Goal: Information Seeking & Learning: Learn about a topic

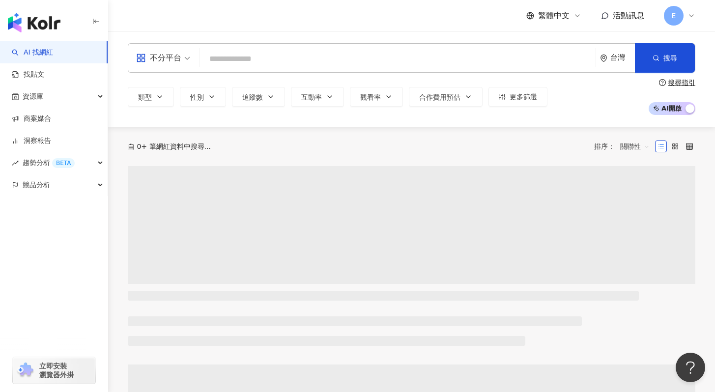
click at [263, 62] on input "search" at bounding box center [398, 59] width 388 height 19
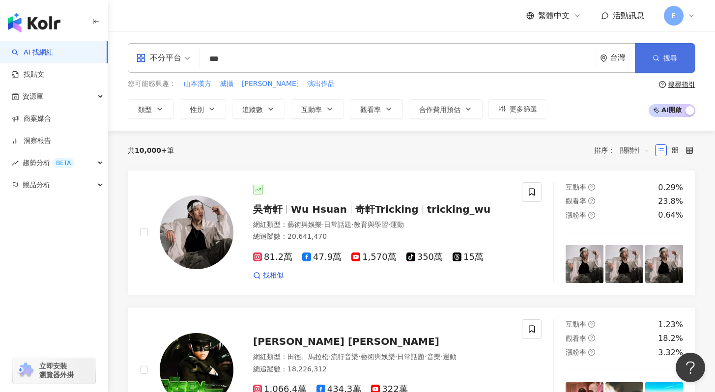
type input "***"
click at [668, 58] on span "搜尋" at bounding box center [670, 58] width 14 height 8
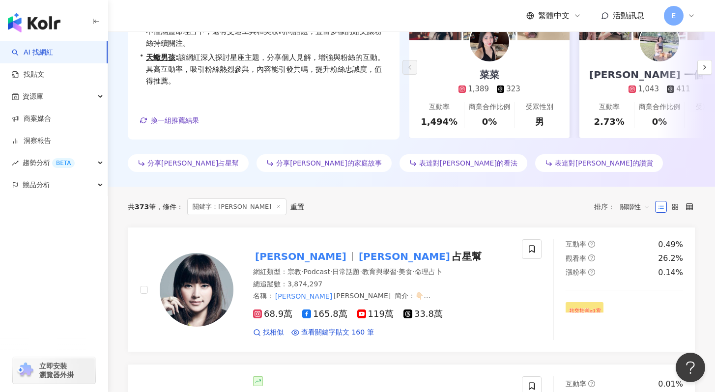
scroll to position [277, 0]
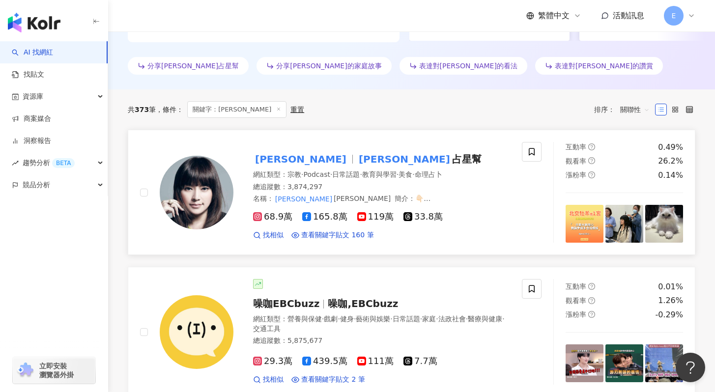
click at [344, 188] on div "總追蹤數 ： 3,874,297" at bounding box center [381, 187] width 257 height 10
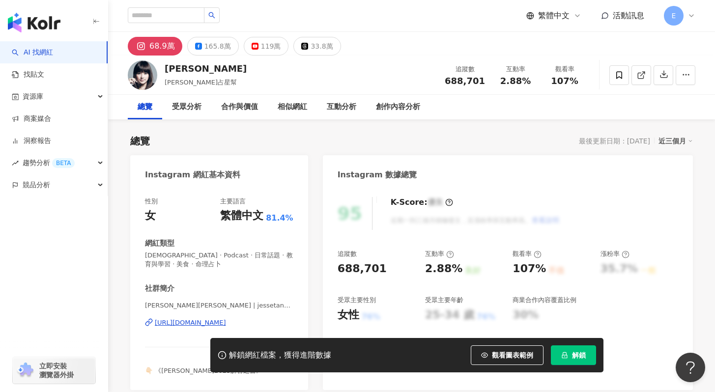
click at [572, 357] on span "解鎖" at bounding box center [579, 355] width 14 height 8
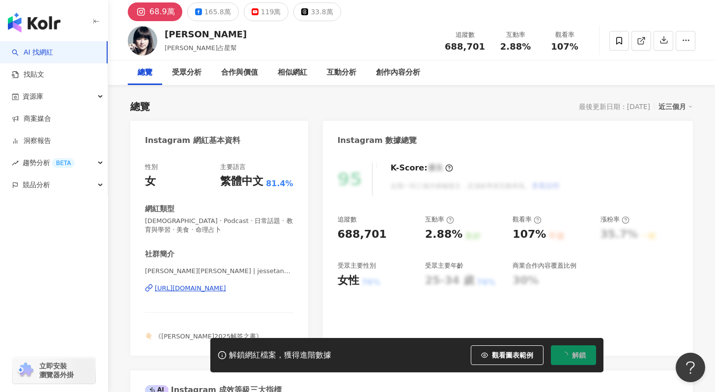
scroll to position [45, 0]
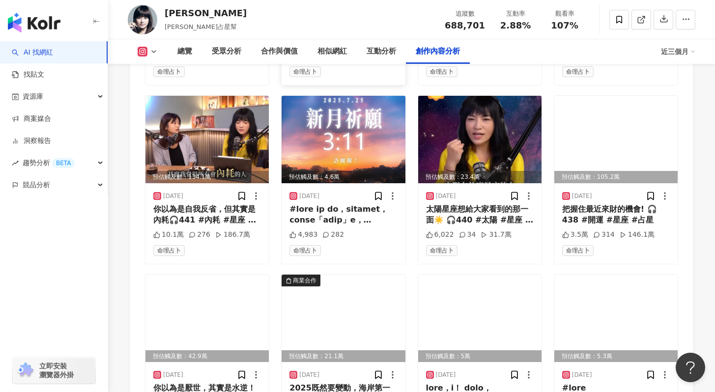
scroll to position [3366, 0]
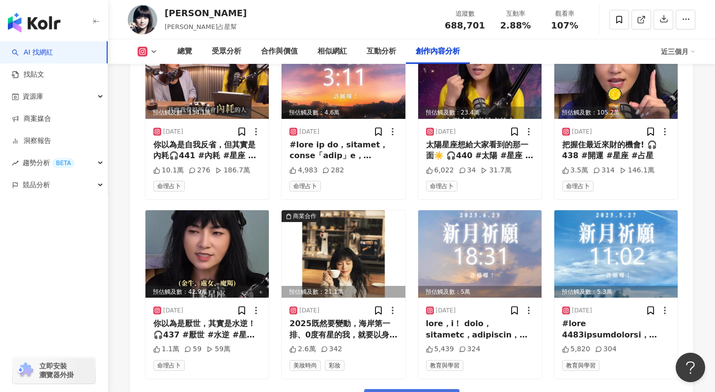
click at [156, 52] on icon at bounding box center [154, 52] width 8 height 8
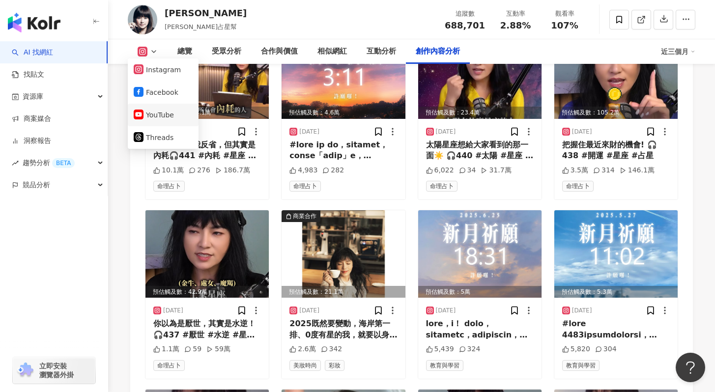
click at [172, 114] on button "YouTube" at bounding box center [163, 115] width 59 height 14
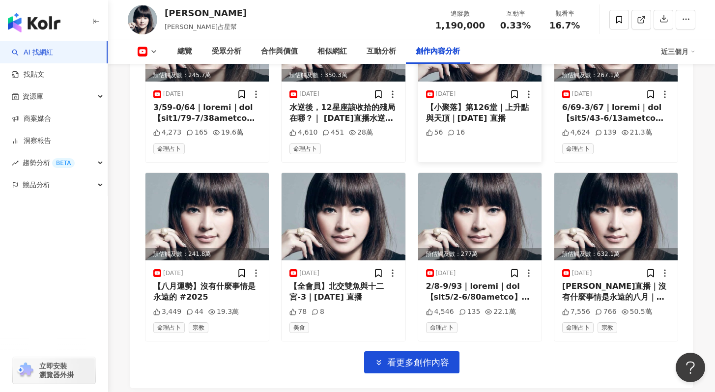
scroll to position [3037, 0]
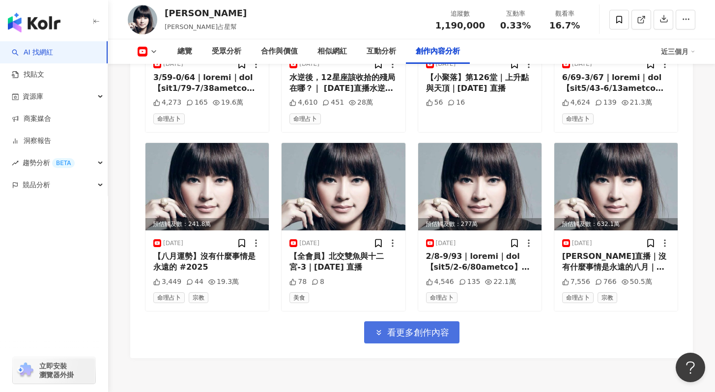
click at [405, 327] on span "看更多創作內容" at bounding box center [418, 332] width 62 height 11
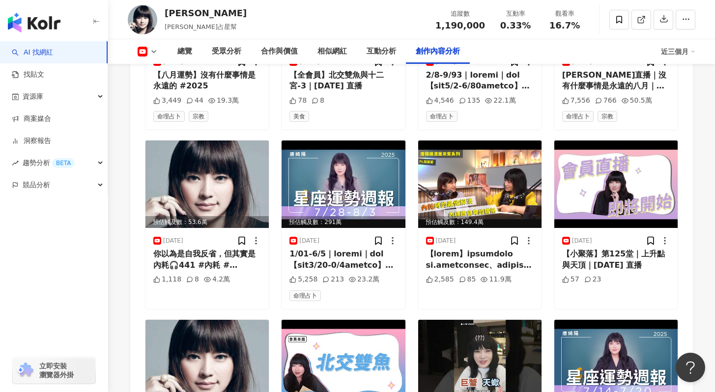
scroll to position [3289, 0]
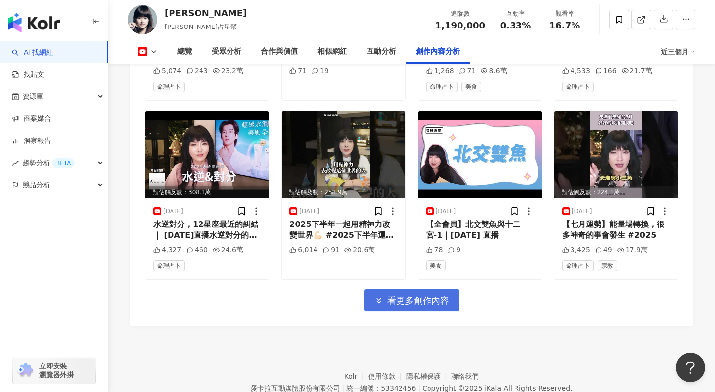
click at [410, 295] on span "看更多創作內容" at bounding box center [418, 300] width 62 height 11
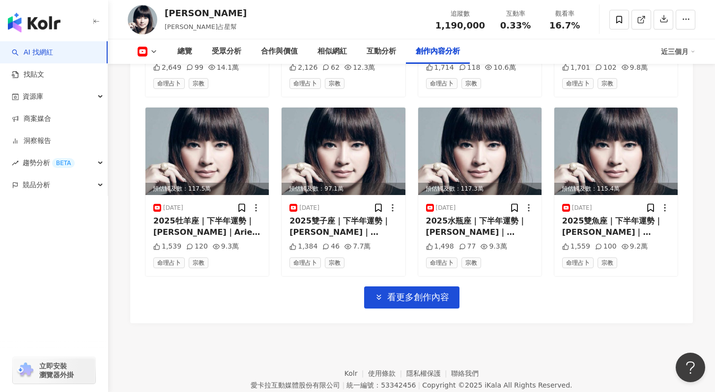
scroll to position [4140, 0]
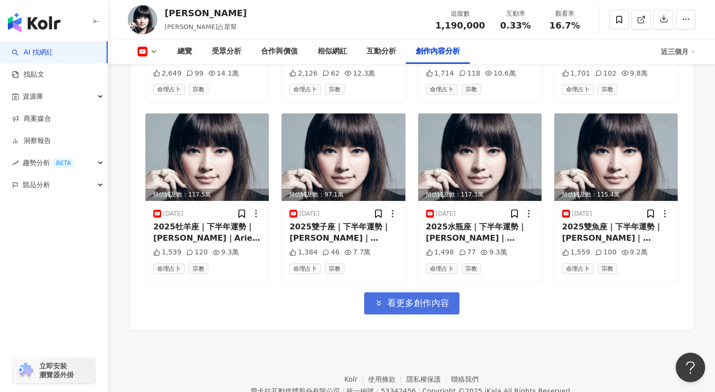
click at [409, 298] on span "看更多創作內容" at bounding box center [418, 303] width 62 height 11
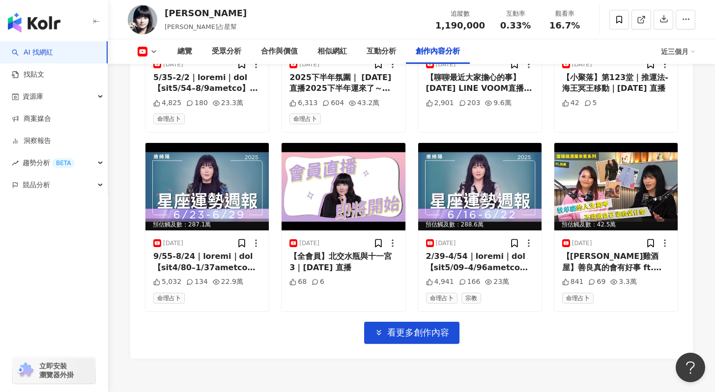
scroll to position [4645, 0]
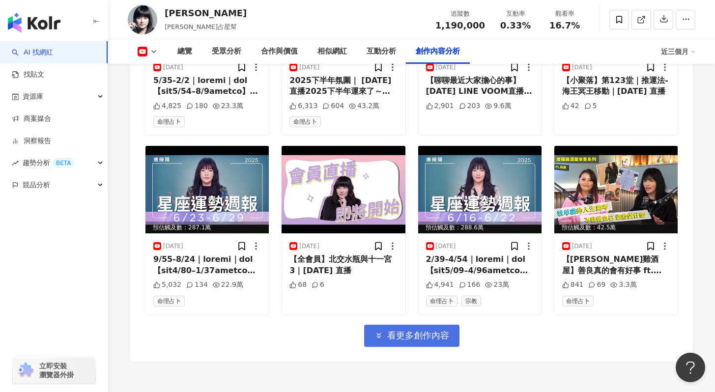
click at [410, 325] on button "看更多創作內容" at bounding box center [411, 336] width 95 height 22
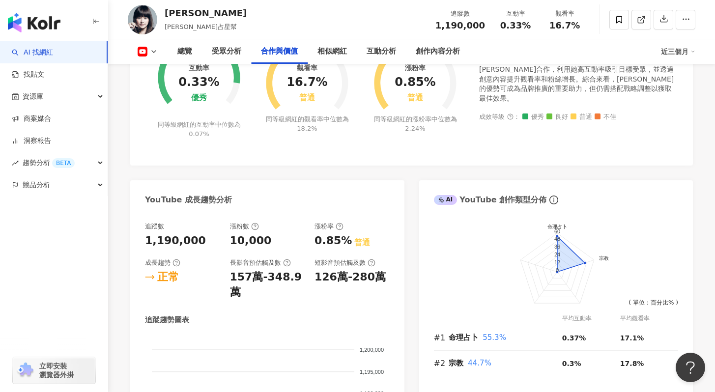
scroll to position [0, 0]
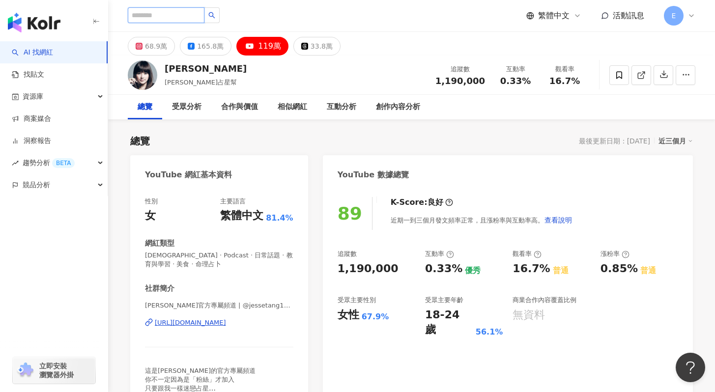
click at [174, 20] on input "search" at bounding box center [166, 15] width 77 height 16
type input "****"
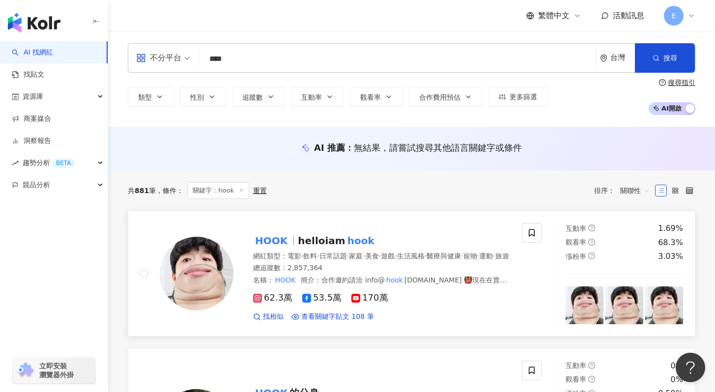
click at [402, 273] on div "總追蹤數 ： 2,857,364" at bounding box center [381, 268] width 257 height 10
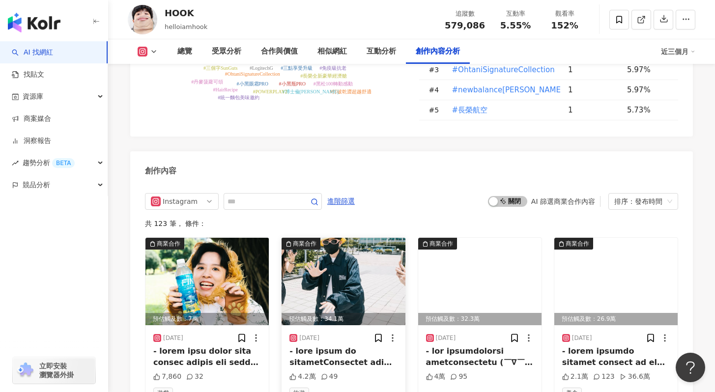
scroll to position [2747, 0]
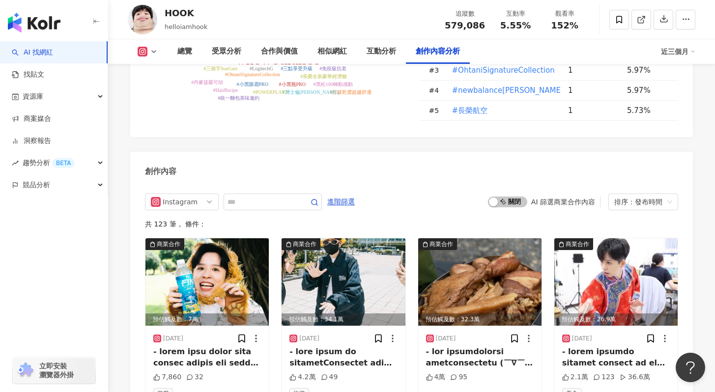
click at [148, 53] on button at bounding box center [148, 52] width 40 height 10
click at [169, 111] on button "YouTube" at bounding box center [163, 115] width 59 height 14
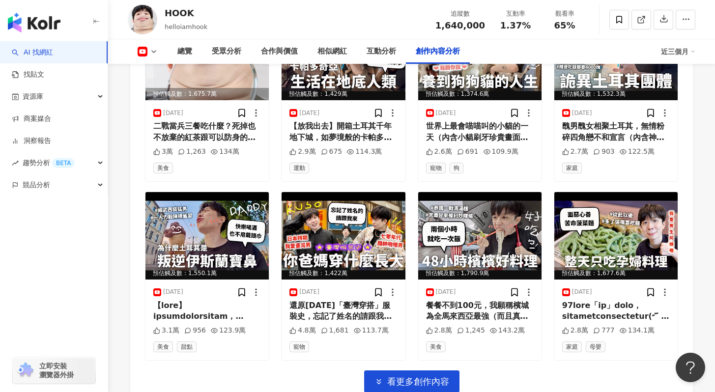
scroll to position [2685, 0]
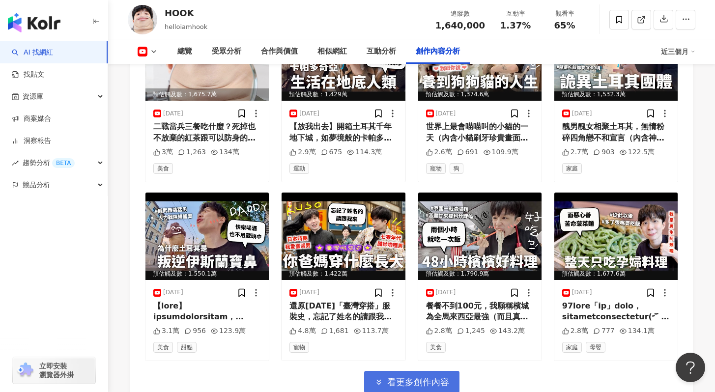
click at [395, 377] on span "看更多創作內容" at bounding box center [418, 382] width 62 height 11
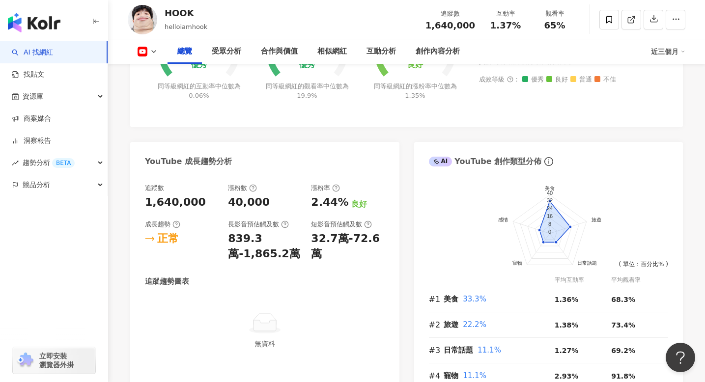
scroll to position [0, 0]
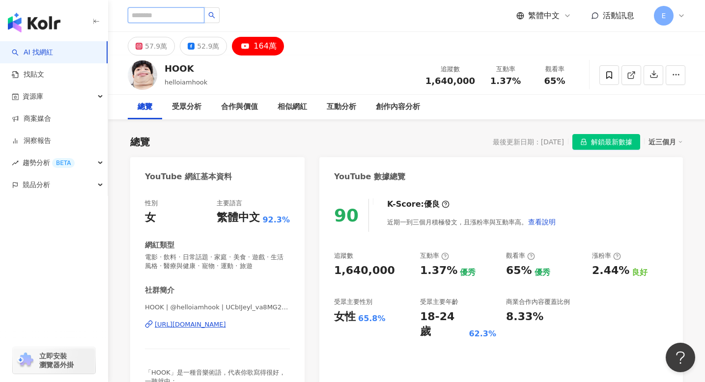
click at [173, 11] on input "search" at bounding box center [166, 15] width 77 height 16
type input "**"
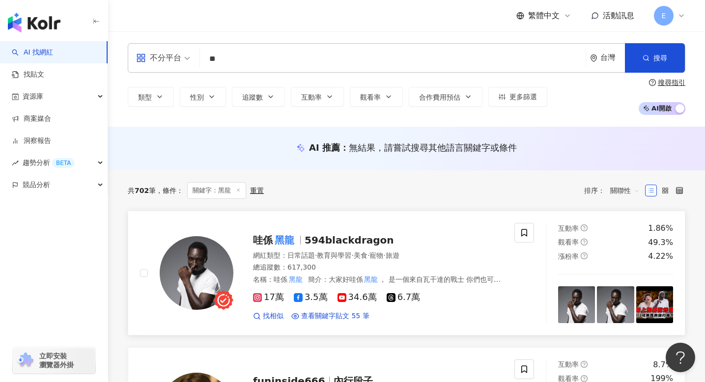
click at [427, 236] on div "哇係 黑龍 594blackdragon" at bounding box center [378, 240] width 250 height 14
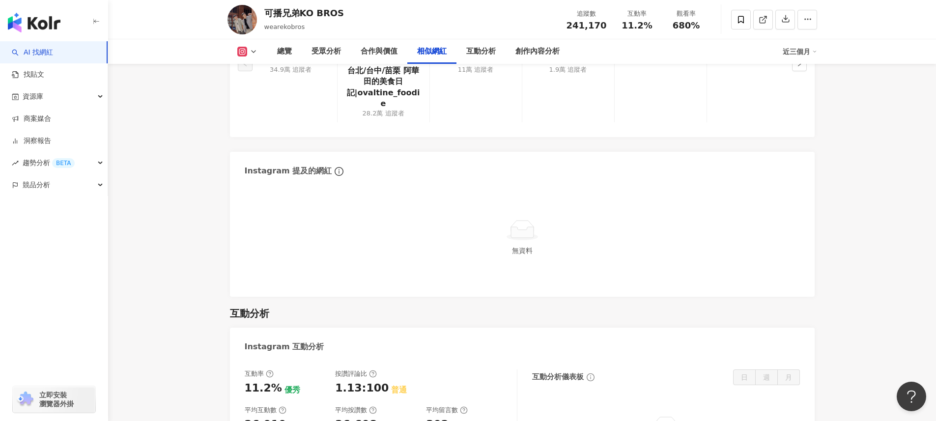
click at [877, 232] on main "24.1萬 可播兄弟KO BROS wearekobros 追蹤數 241,170 互動率 11.2% 觀看率 680% 總覽 受眾分析 合作與價值 相似網紅…" at bounding box center [522, 88] width 828 height 3449
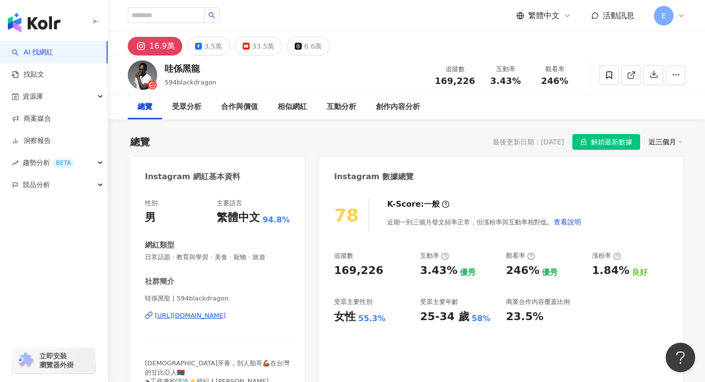
click at [594, 145] on span "解鎖最新數據" at bounding box center [611, 143] width 41 height 16
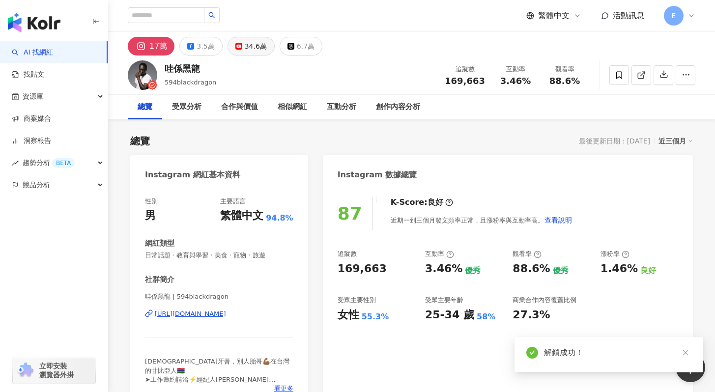
click at [260, 47] on div "34.6萬" at bounding box center [256, 46] width 22 height 14
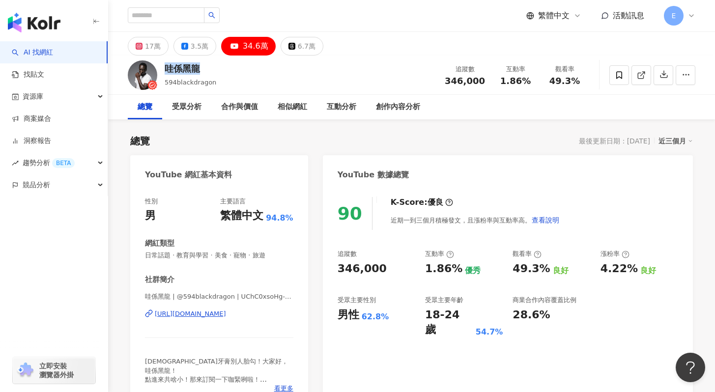
drag, startPoint x: 201, startPoint y: 68, endPoint x: 167, endPoint y: 69, distance: 33.9
click at [167, 69] on div "哇係黑龍" at bounding box center [191, 68] width 52 height 12
copy div "哇係黑龍"
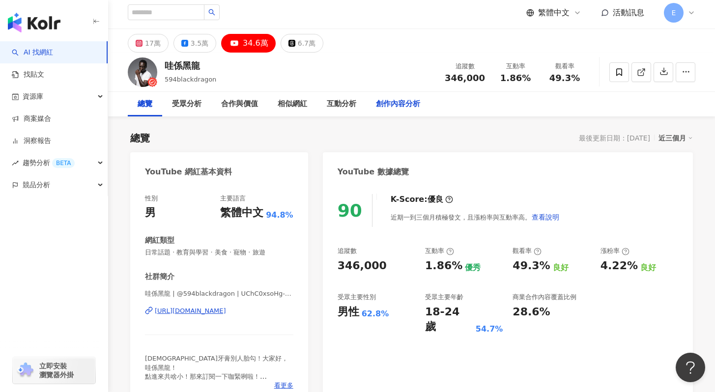
click at [389, 111] on div "創作內容分析" at bounding box center [398, 104] width 64 height 25
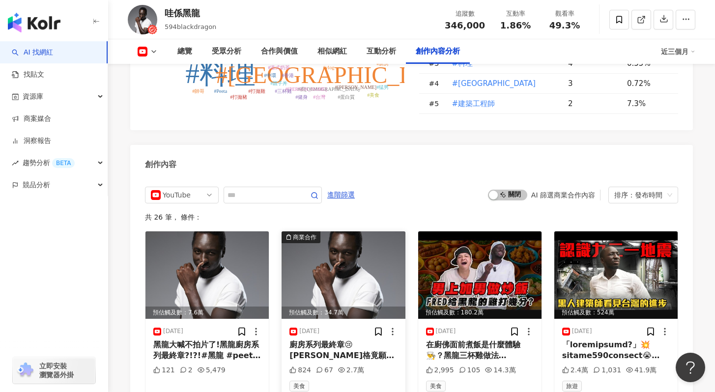
scroll to position [2617, 0]
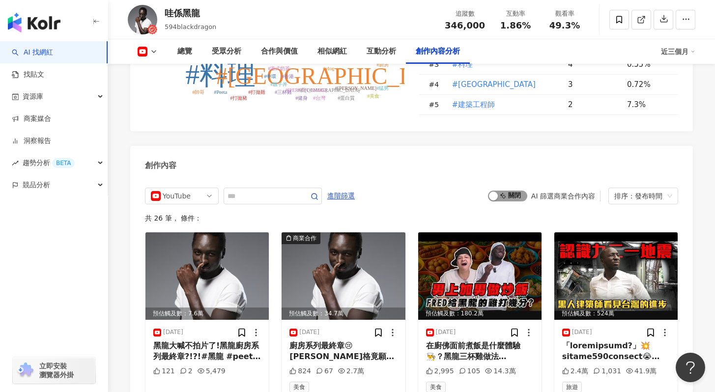
click at [510, 191] on span "啟動 關閉" at bounding box center [507, 196] width 39 height 11
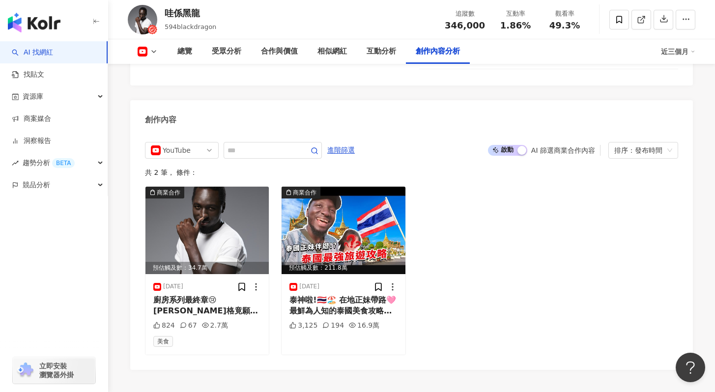
click at [509, 145] on span "啟動 關閉" at bounding box center [507, 150] width 39 height 11
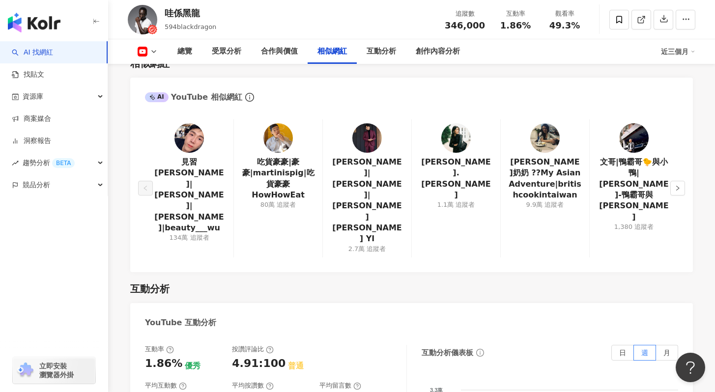
scroll to position [1369, 0]
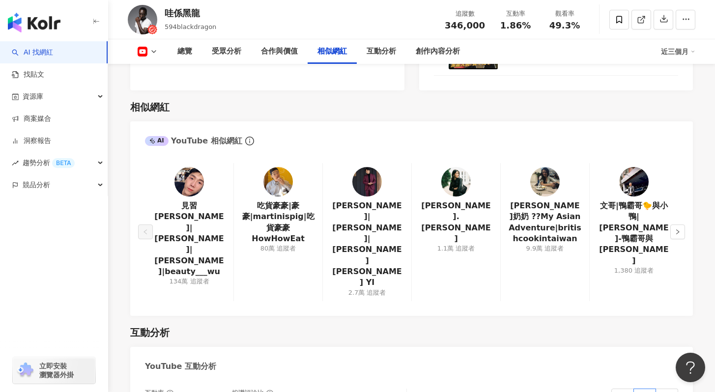
click at [154, 54] on icon at bounding box center [154, 52] width 8 height 8
click at [155, 54] on icon at bounding box center [154, 52] width 8 height 8
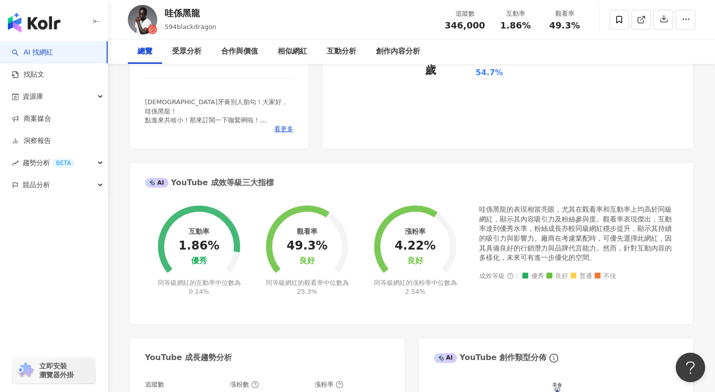
scroll to position [0, 0]
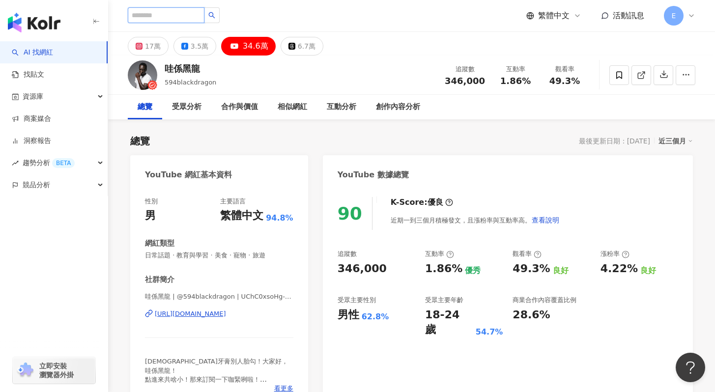
click at [181, 12] on input "search" at bounding box center [166, 15] width 77 height 16
type input "***"
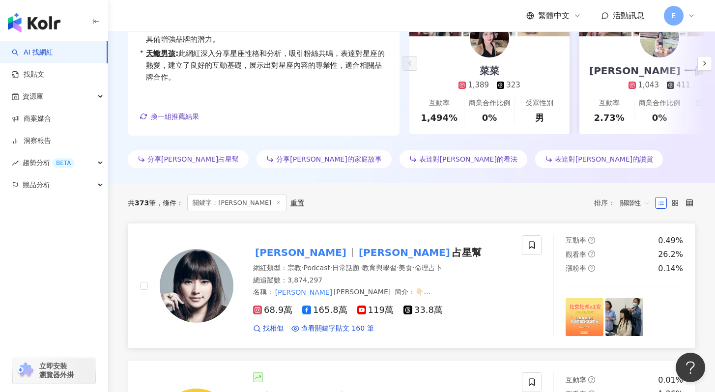
scroll to position [185, 0]
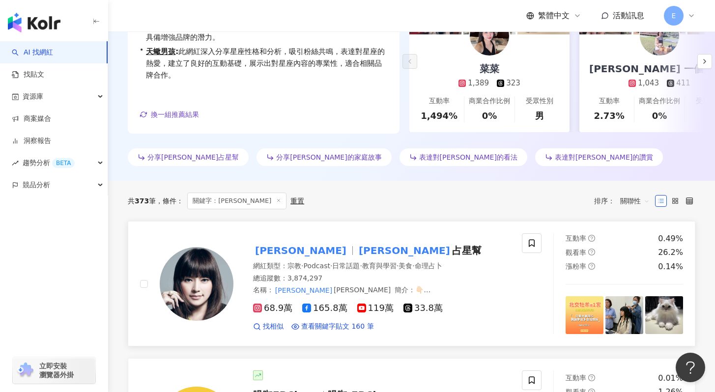
click at [357, 252] on mark "唐綺陽" at bounding box center [404, 251] width 95 height 16
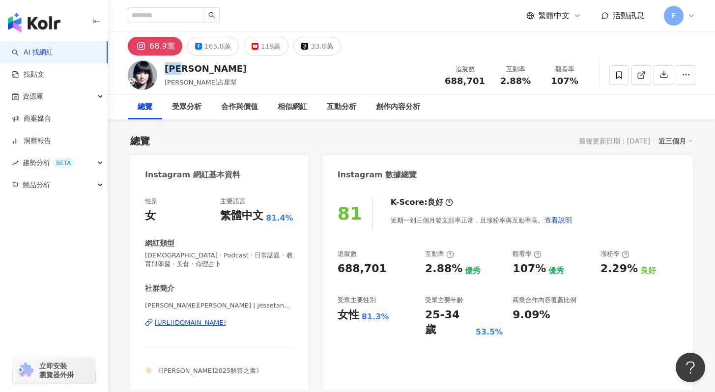
drag, startPoint x: 197, startPoint y: 67, endPoint x: 166, endPoint y: 69, distance: 30.5
click at [166, 69] on div "唐綺陽" at bounding box center [206, 68] width 82 height 12
copy div "唐綺陽"
click at [226, 324] on div "https://www.instagram.com/jessetang11/" at bounding box center [190, 322] width 71 height 9
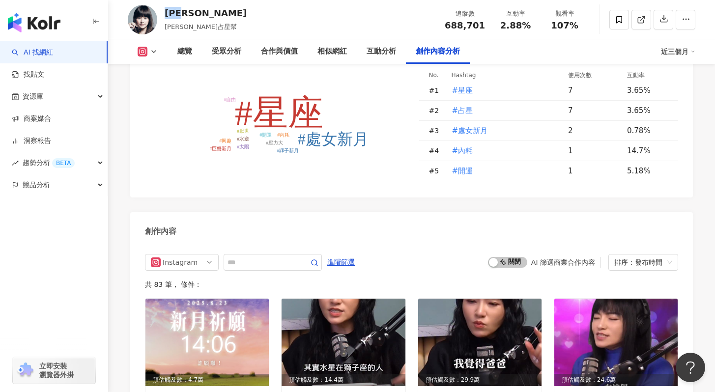
scroll to position [2920, 0]
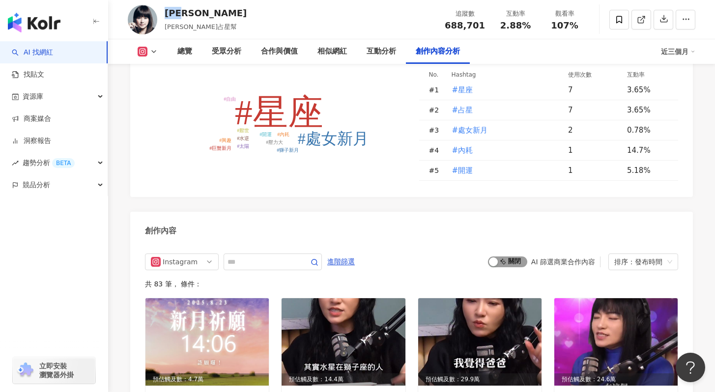
click at [514, 257] on span "啟動 關閉" at bounding box center [507, 262] width 39 height 11
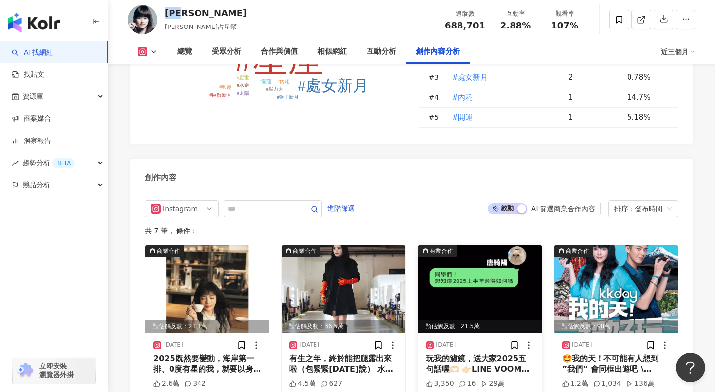
click at [458, 245] on img at bounding box center [479, 288] width 123 height 87
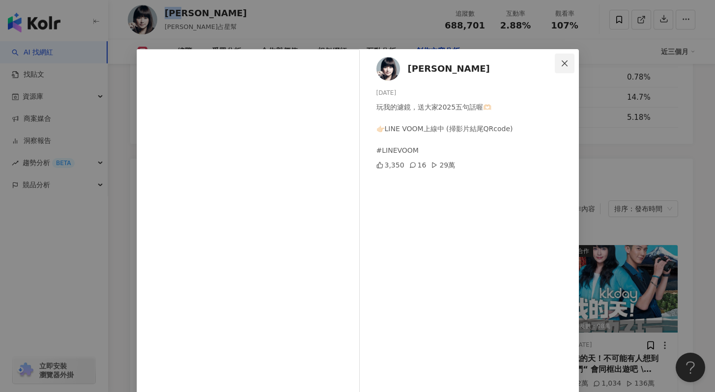
click at [566, 66] on span "Close" at bounding box center [565, 63] width 20 height 8
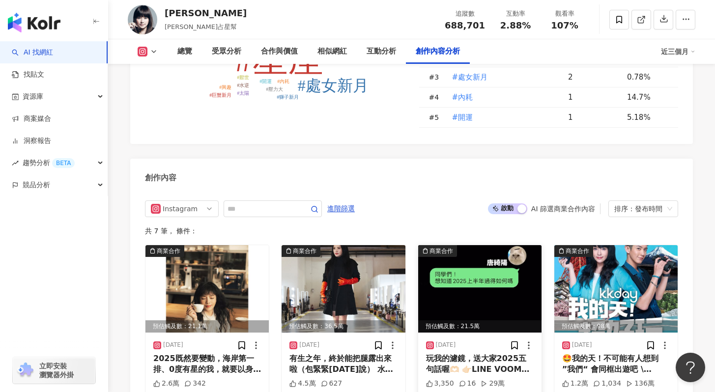
click at [473, 353] on div "玩我的濾鏡，送大家2025五句話喔🫶🏻 👉🏻LINE VOOM上線中 (掃影片結尾QRcode) #LINEVOOM" at bounding box center [480, 364] width 108 height 22
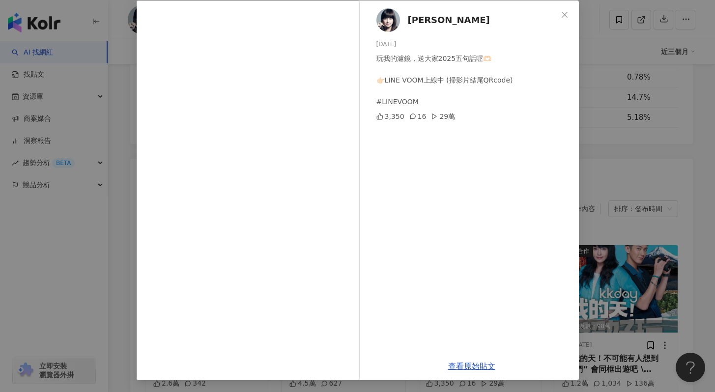
scroll to position [46, 0]
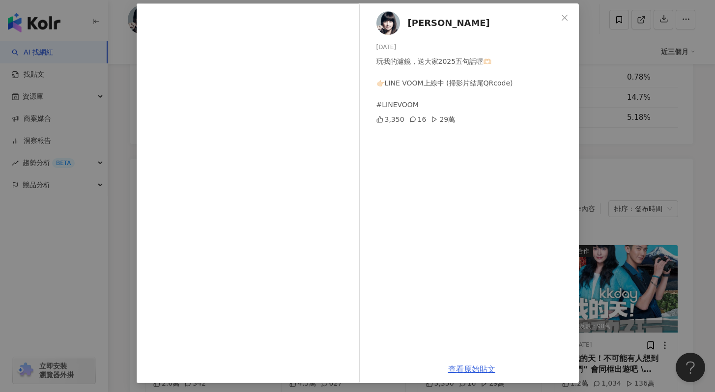
click at [475, 369] on link "查看原始貼文" at bounding box center [471, 369] width 47 height 9
click at [561, 17] on icon "close" at bounding box center [565, 18] width 8 height 8
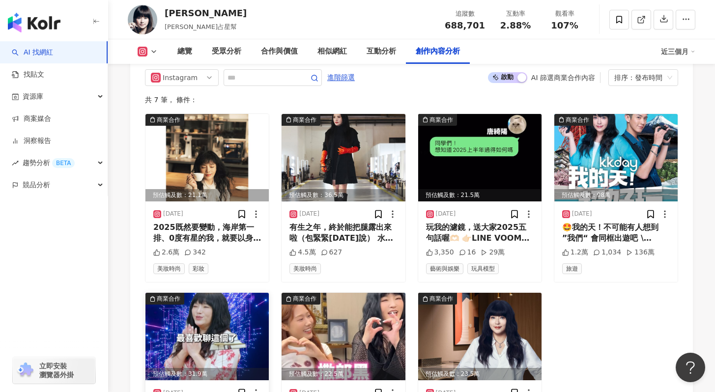
scroll to position [3138, 0]
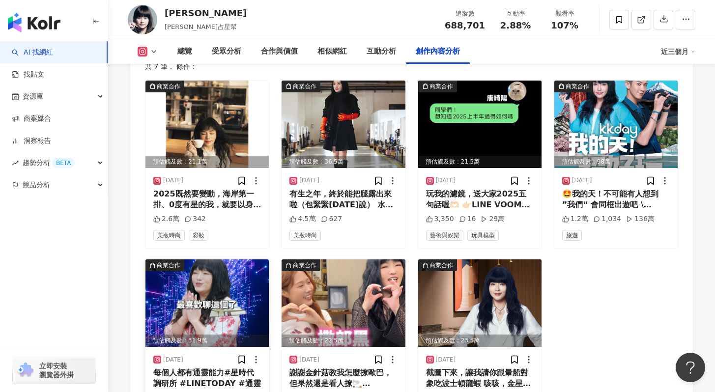
click at [252, 347] on div "2024/9/25 每個人都有通靈能力#星時代調研所 #LINETODAY #通靈 7,700 82 43.5萬 命理占卜 宗教" at bounding box center [206, 387] width 123 height 81
click at [228, 384] on div "43.5萬" at bounding box center [223, 399] width 30 height 10
click at [241, 368] on div "每個人都有通靈能力#星時代調研所 #LINETODAY #通靈" at bounding box center [207, 379] width 108 height 22
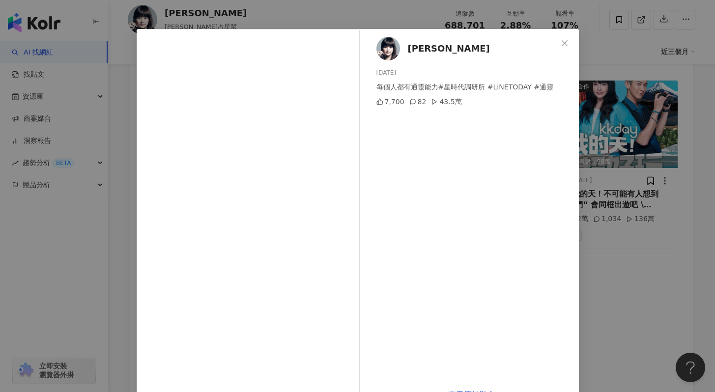
scroll to position [14, 0]
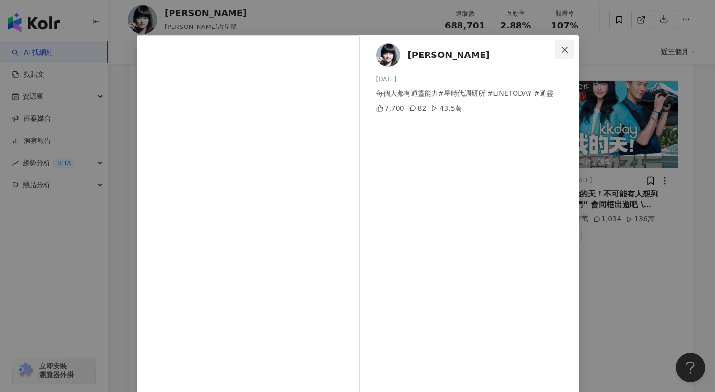
click at [561, 48] on icon "close" at bounding box center [565, 50] width 8 height 8
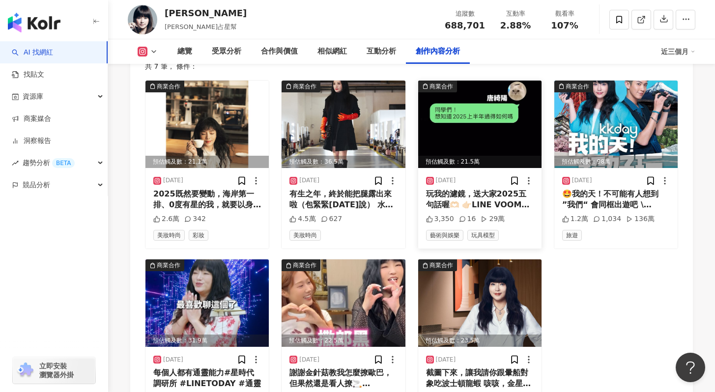
scroll to position [3000, 0]
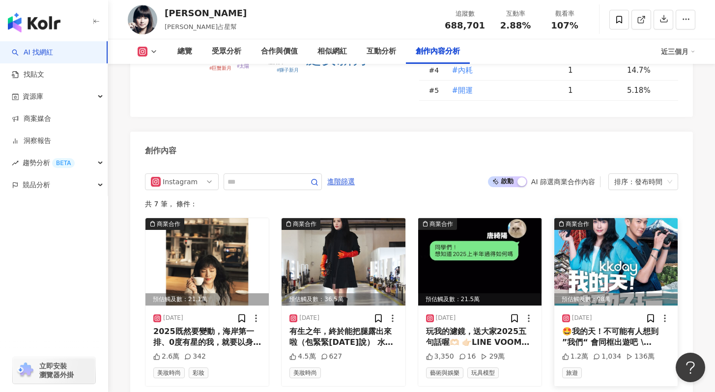
click at [607, 306] on div "2024/10/7 🤩我的天！不可能有人想到 ”我們“ 會同框出遊吧 \ KKday 十週年驚喜大揪團 / 走，快和柯震東、唐綺陽 開啟超好玩之旅🙌 可以大玩…" at bounding box center [615, 346] width 123 height 81
click at [638, 352] on div "136萬" at bounding box center [640, 357] width 29 height 10
click at [645, 352] on div "136萬" at bounding box center [640, 357] width 29 height 10
click at [630, 368] on div "旅遊" at bounding box center [616, 373] width 108 height 11
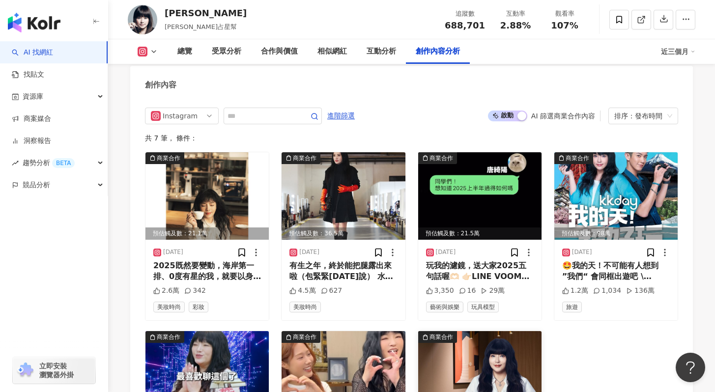
scroll to position [3064, 0]
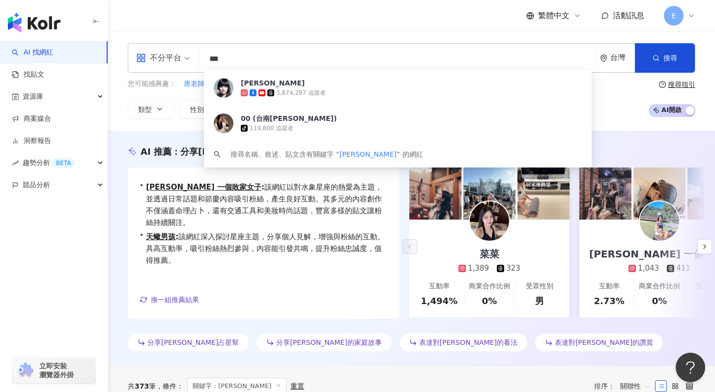
click at [231, 65] on input "***" at bounding box center [398, 59] width 388 height 19
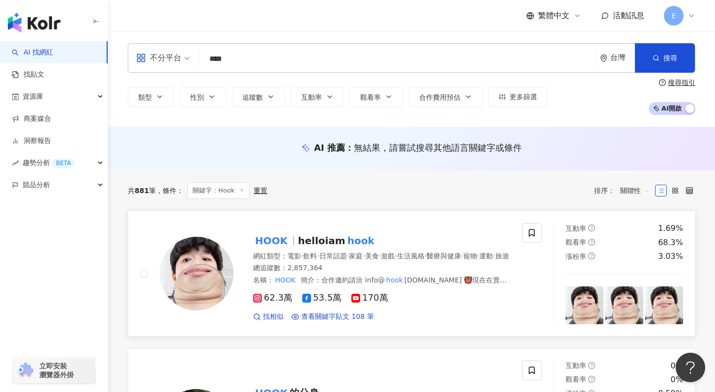
click at [425, 270] on div "總追蹤數 ： 2,857,364" at bounding box center [381, 268] width 257 height 10
click at [222, 60] on input "****" at bounding box center [398, 59] width 388 height 19
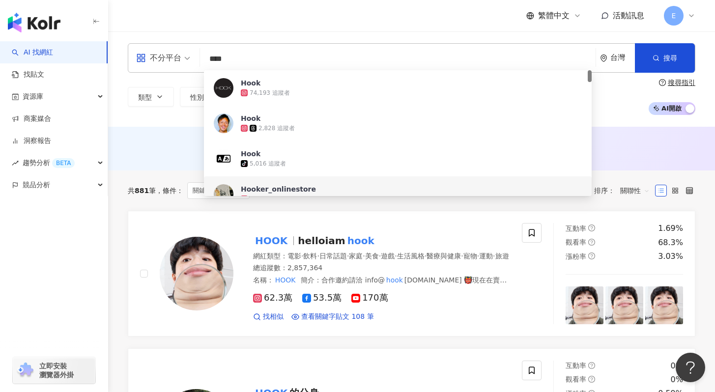
paste input "search"
type input "**"
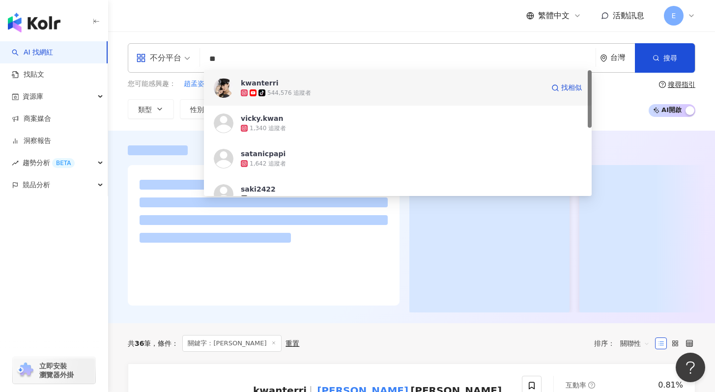
click at [325, 92] on div "tiktok-icon 544,576 追蹤者" at bounding box center [392, 93] width 303 height 10
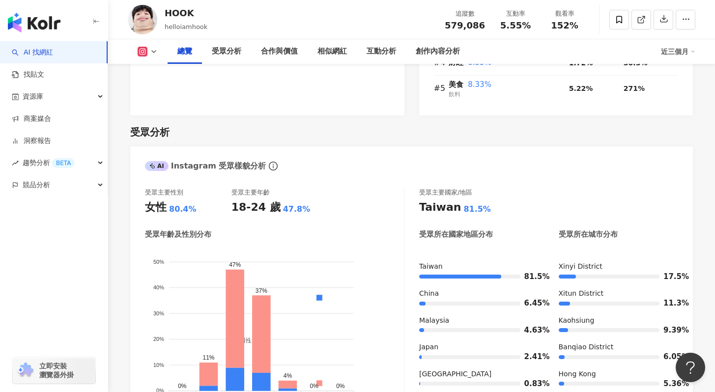
scroll to position [792, 0]
click at [152, 54] on icon at bounding box center [154, 52] width 8 height 8
click at [167, 110] on button "YouTube" at bounding box center [163, 115] width 59 height 14
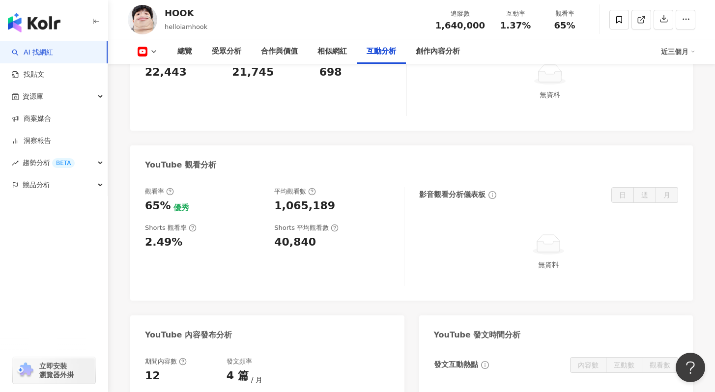
scroll to position [1711, 0]
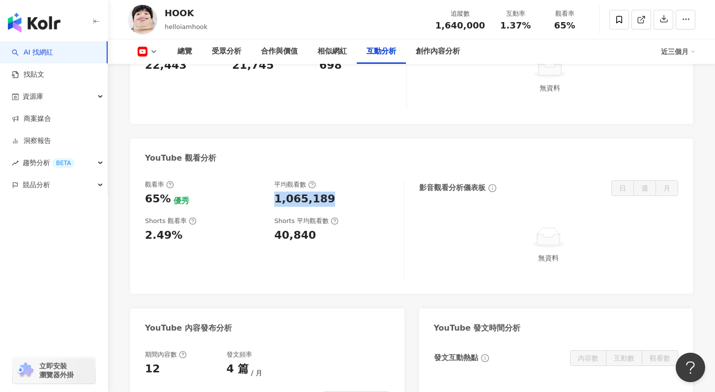
drag, startPoint x: 277, startPoint y: 167, endPoint x: 326, endPoint y: 165, distance: 49.2
click at [326, 192] on div "1,065,189" at bounding box center [333, 199] width 119 height 15
copy div "1,065,189"
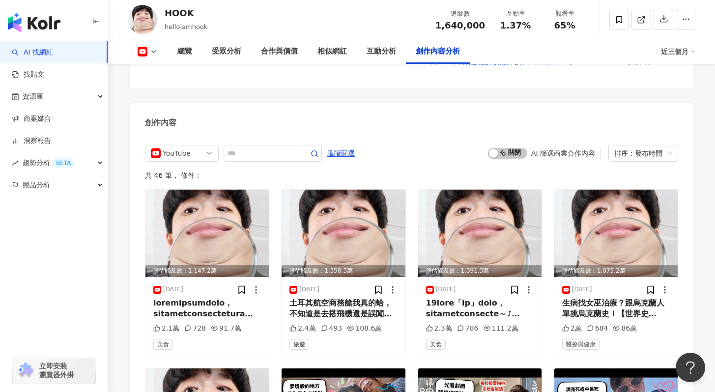
scroll to position [2337, 0]
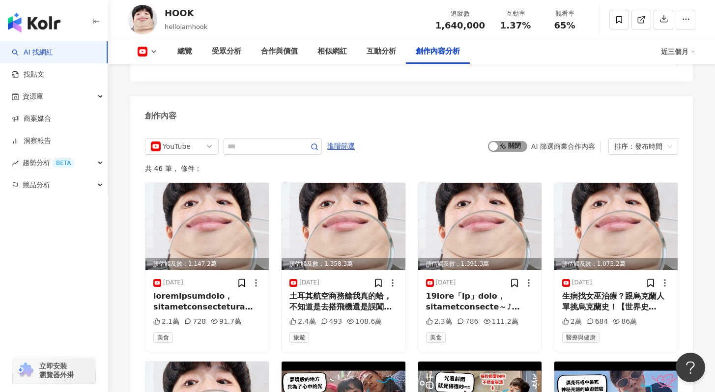
click at [510, 141] on span "啟動 關閉" at bounding box center [507, 146] width 39 height 11
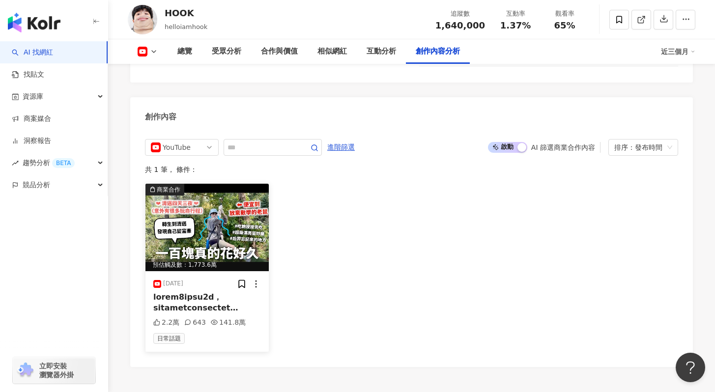
click at [252, 292] on div at bounding box center [207, 303] width 108 height 22
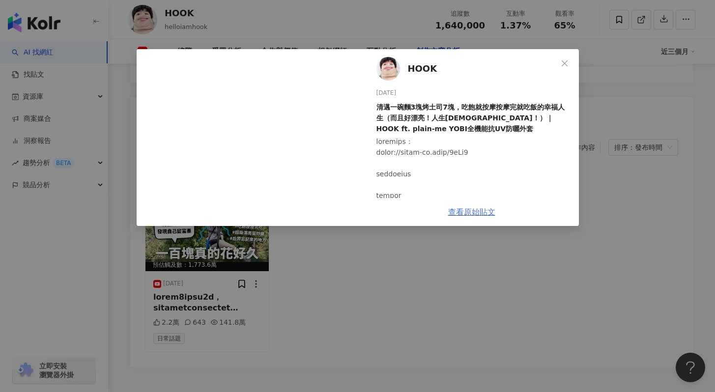
click at [463, 212] on link "查看原始貼文" at bounding box center [471, 211] width 47 height 9
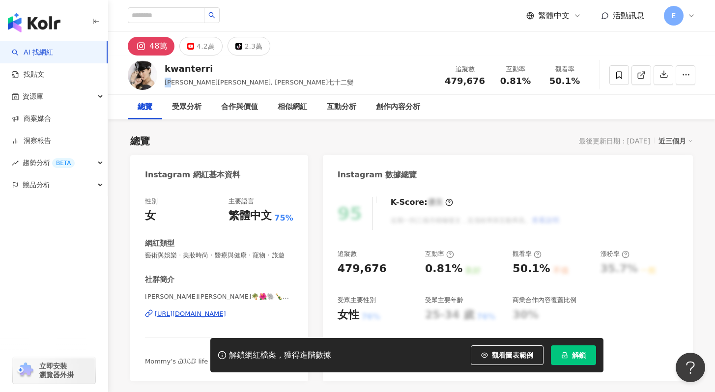
drag, startPoint x: 164, startPoint y: 82, endPoint x: 176, endPoint y: 80, distance: 12.4
click at [176, 80] on div "kwanterri [PERSON_NAME][PERSON_NAME], [PERSON_NAME]七十二變 追蹤數 479,676 互動率 0.81% 觀…" at bounding box center [411, 75] width 607 height 39
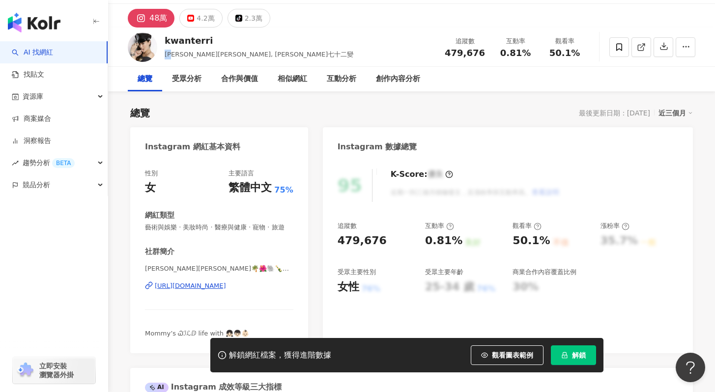
click at [565, 361] on button "解鎖" at bounding box center [573, 355] width 45 height 20
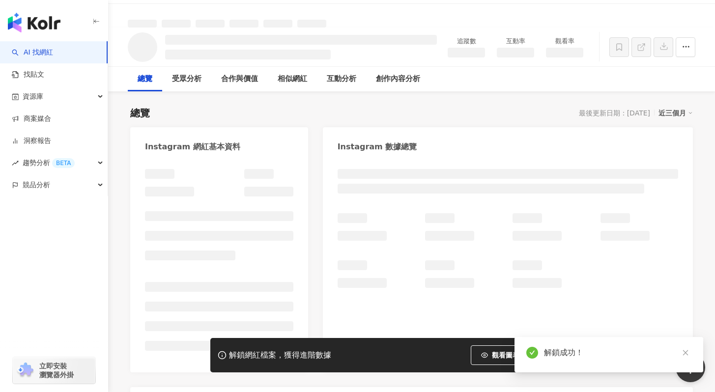
click at [690, 355] on link at bounding box center [685, 353] width 12 height 12
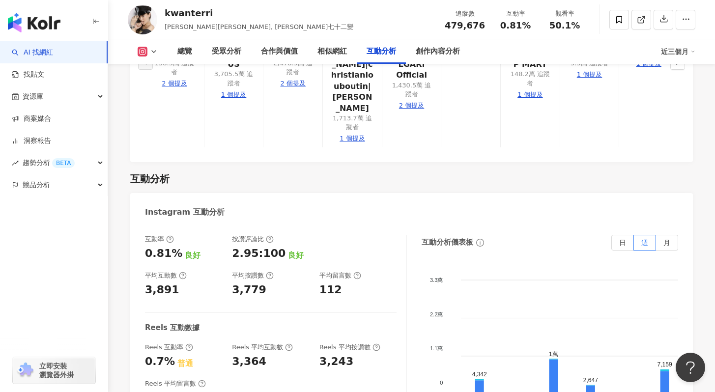
scroll to position [1977, 0]
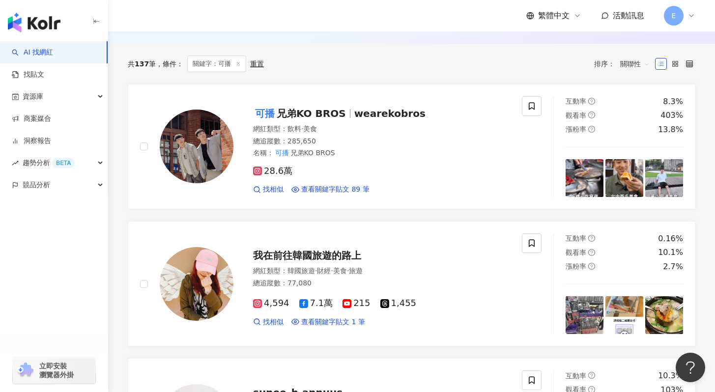
scroll to position [326, 0]
